Goal: Information Seeking & Learning: Learn about a topic

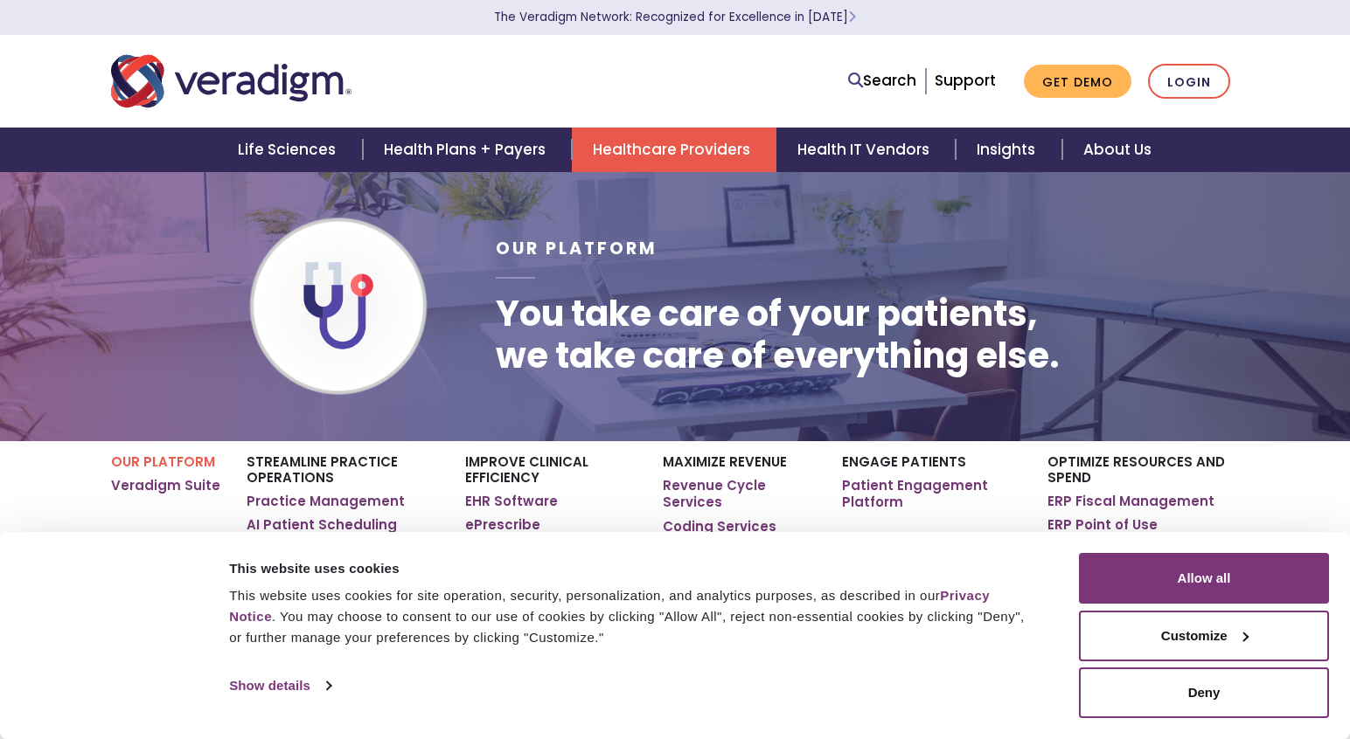
click at [239, 78] on img "Veradigm logo" at bounding box center [231, 81] width 240 height 58
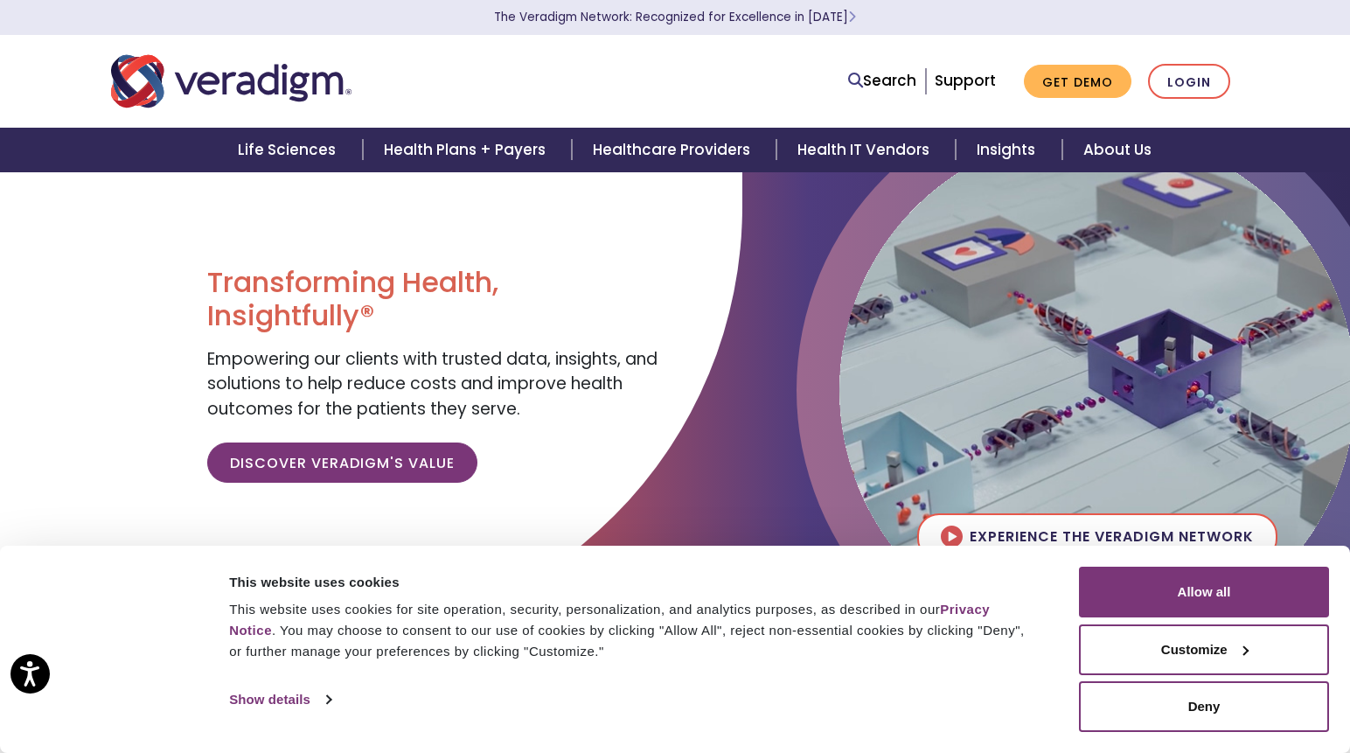
click at [252, 78] on img "Veradigm logo" at bounding box center [231, 81] width 240 height 58
click at [710, 718] on div "Consent Details [#IABV2SETTINGS#] About This website uses cookies This website …" at bounding box center [675, 648] width 1308 height 165
click at [863, 142] on link "Health IT Vendors" at bounding box center [865, 150] width 179 height 45
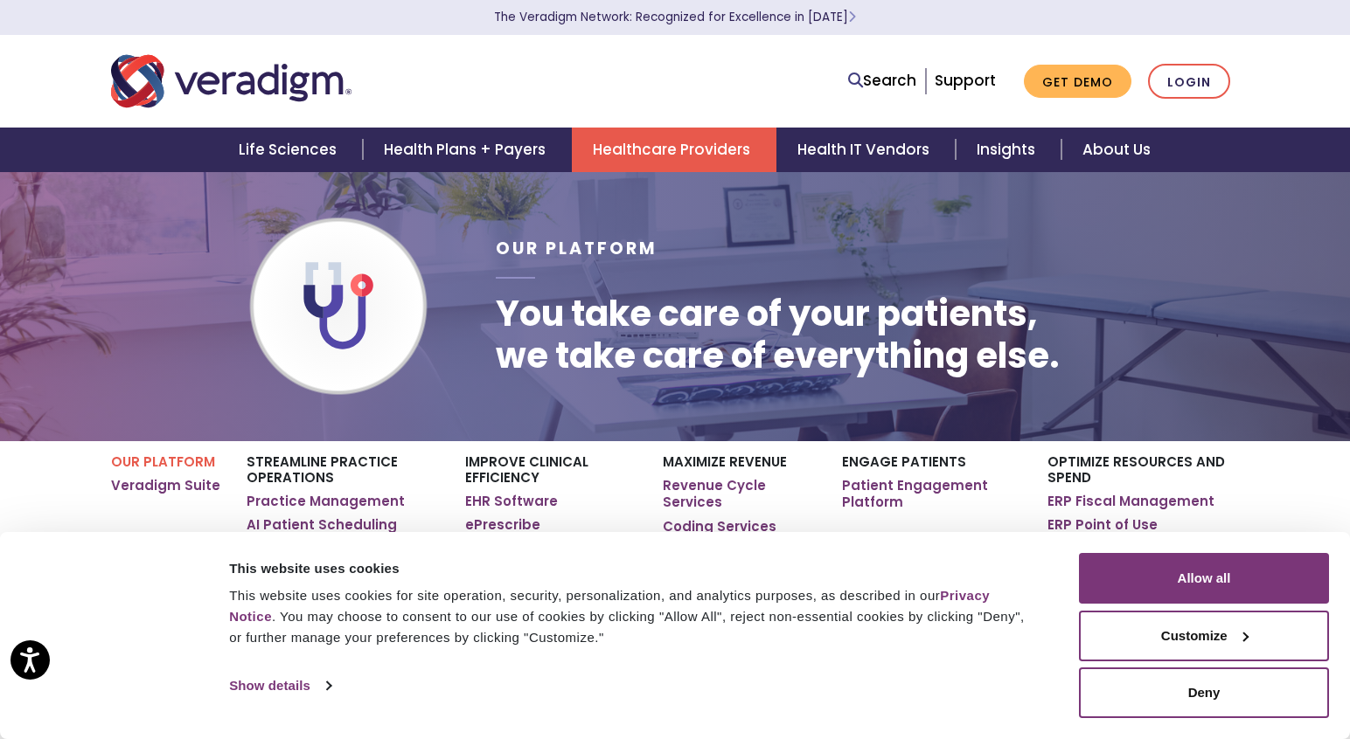
click at [497, 501] on link "EHR Software" at bounding box center [511, 501] width 93 height 17
